Goal: Book appointment/travel/reservation

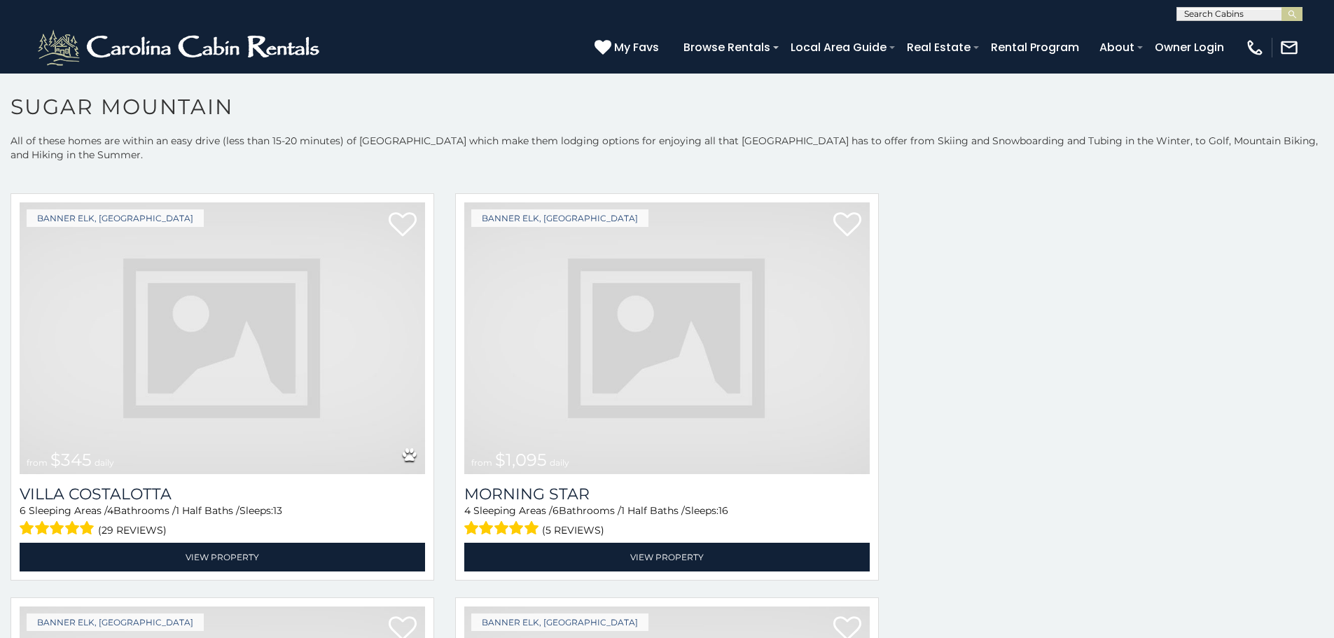
scroll to position [1929, 0]
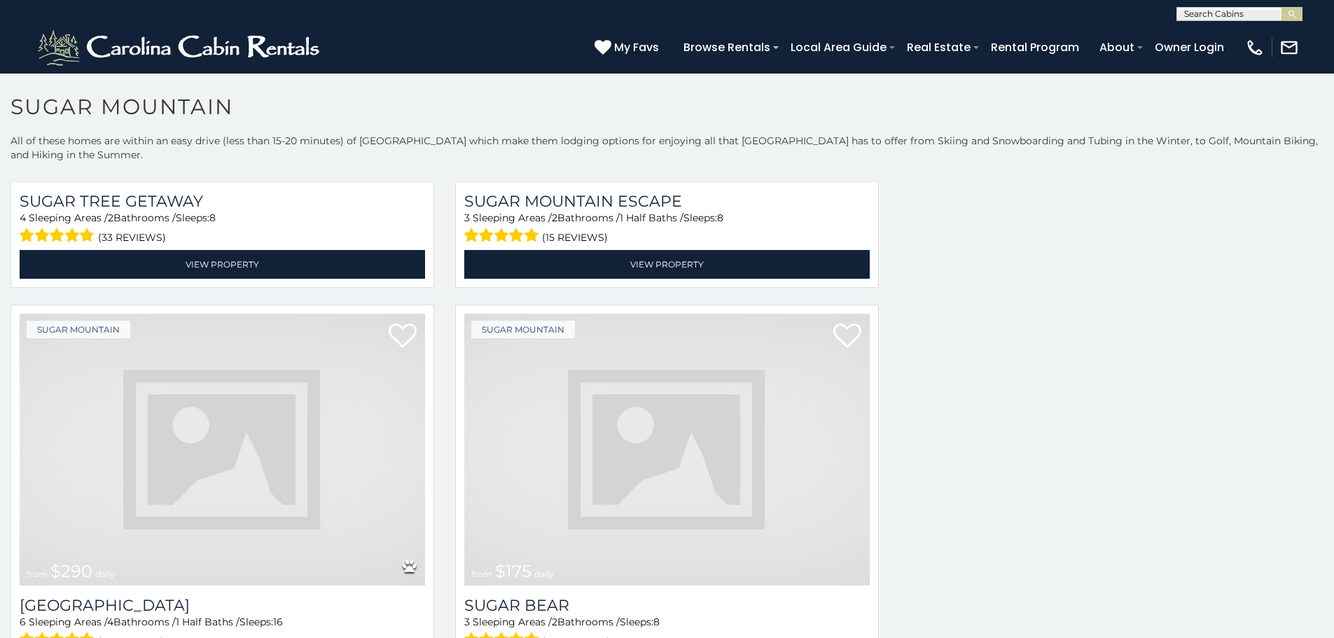
click at [602, 314] on img at bounding box center [666, 450] width 405 height 272
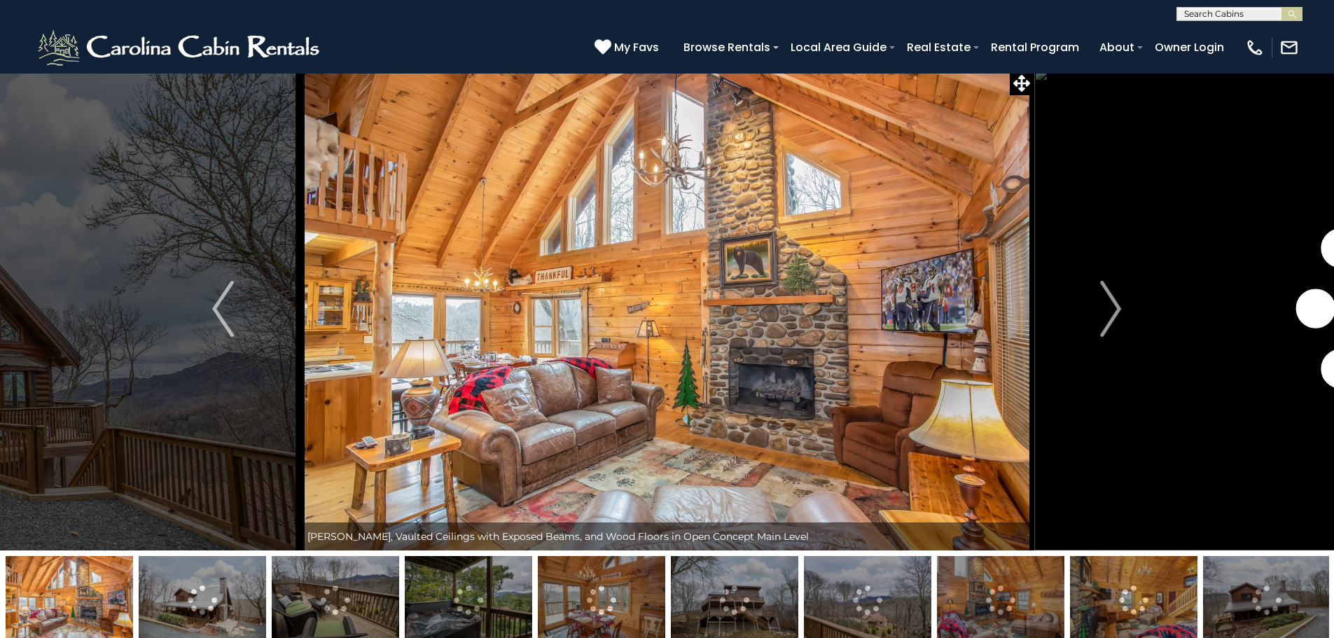
scroll to position [57, 0]
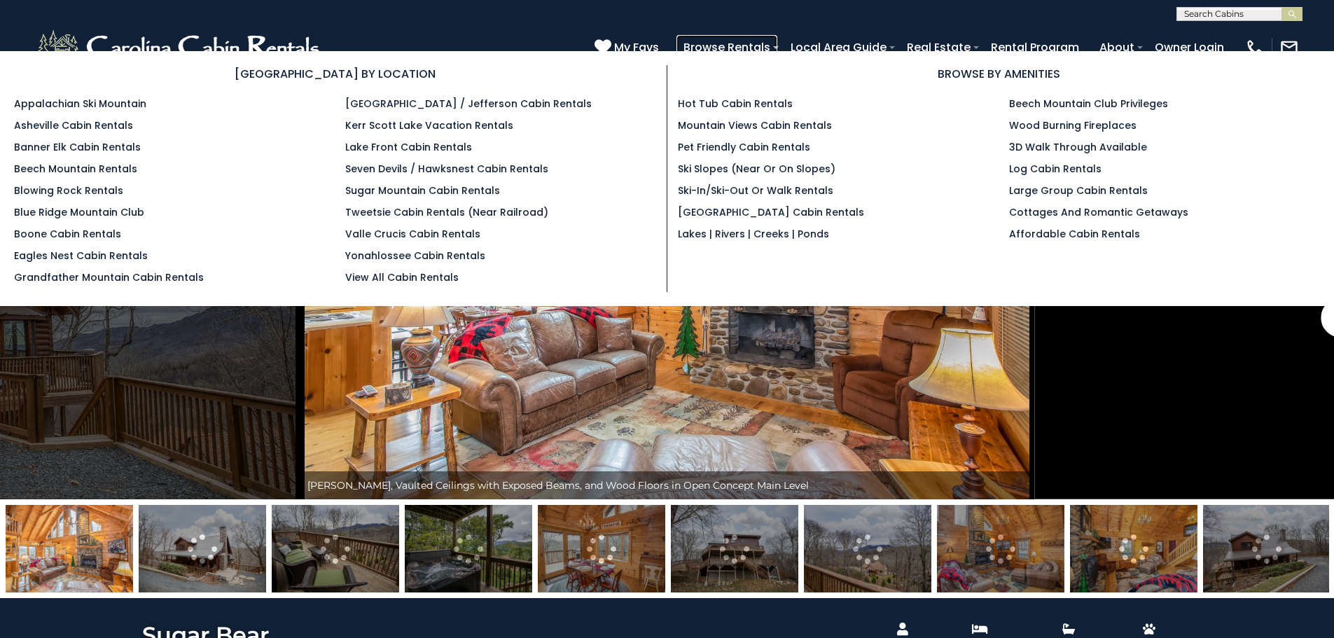
click at [777, 49] on link "Browse Rentals" at bounding box center [726, 47] width 101 height 25
